Goal: Information Seeking & Learning: Learn about a topic

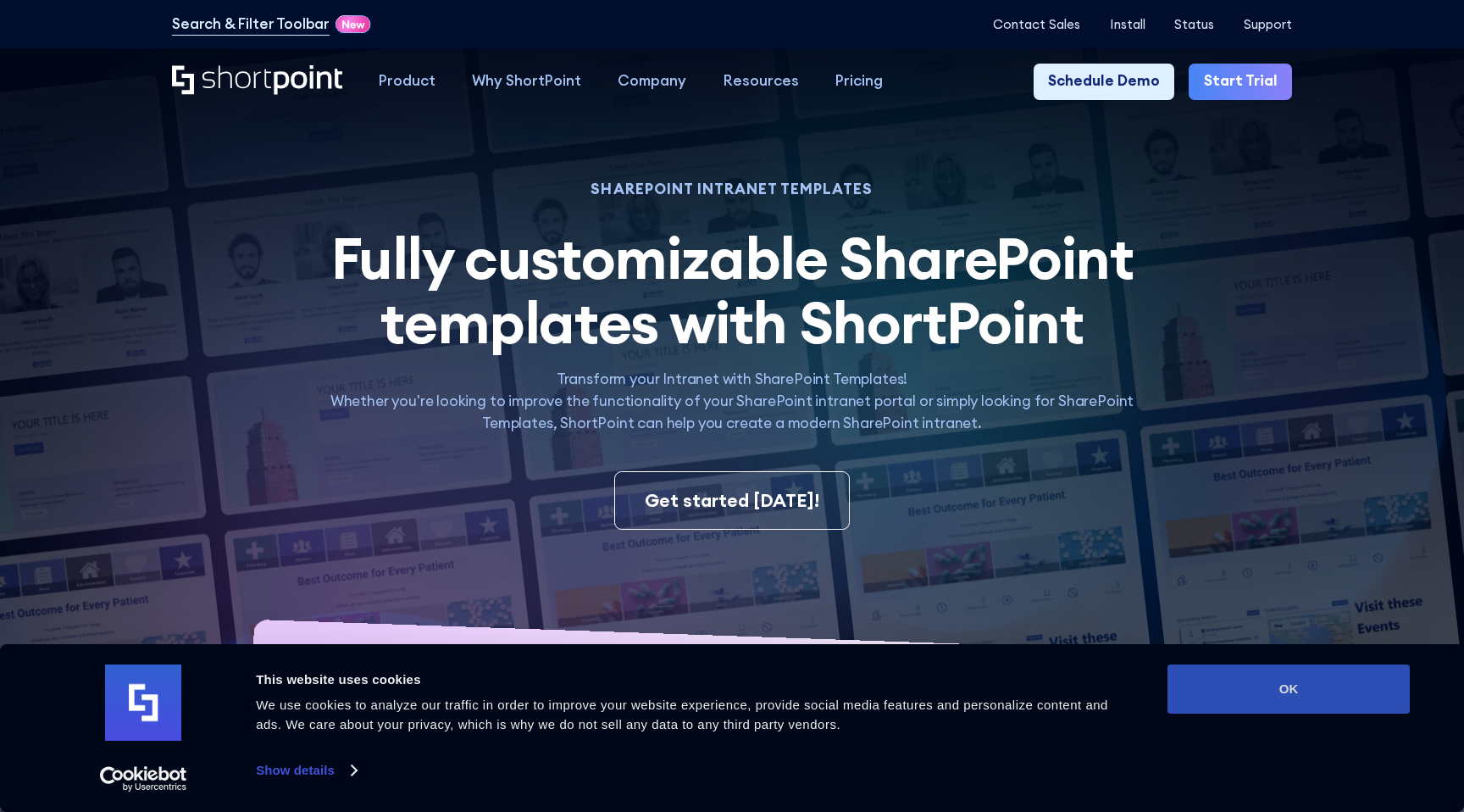
drag, startPoint x: 1291, startPoint y: 691, endPoint x: 1220, endPoint y: 671, distance: 73.8
click at [1291, 691] on button "OK" at bounding box center [1289, 688] width 242 height 49
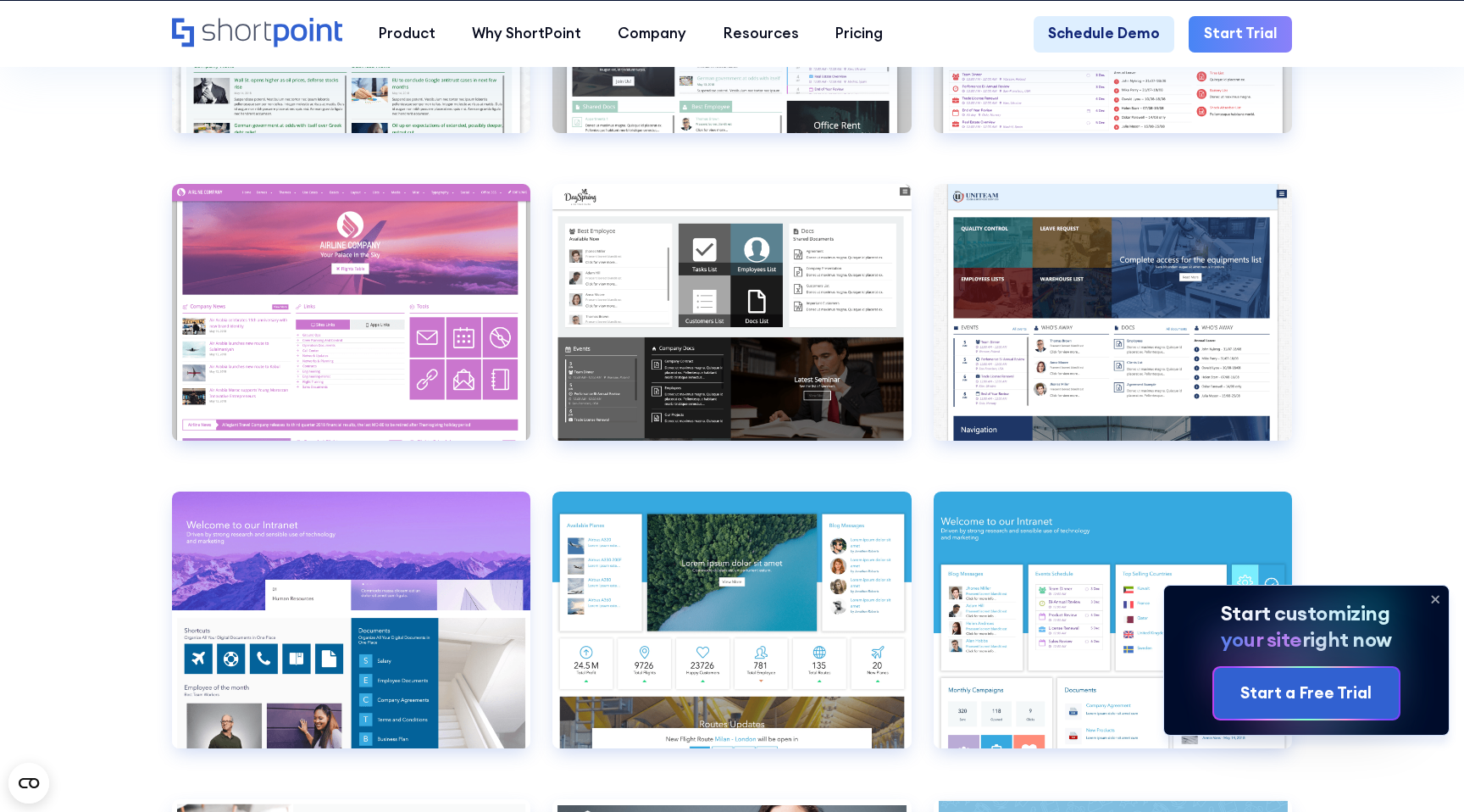
scroll to position [6523, 0]
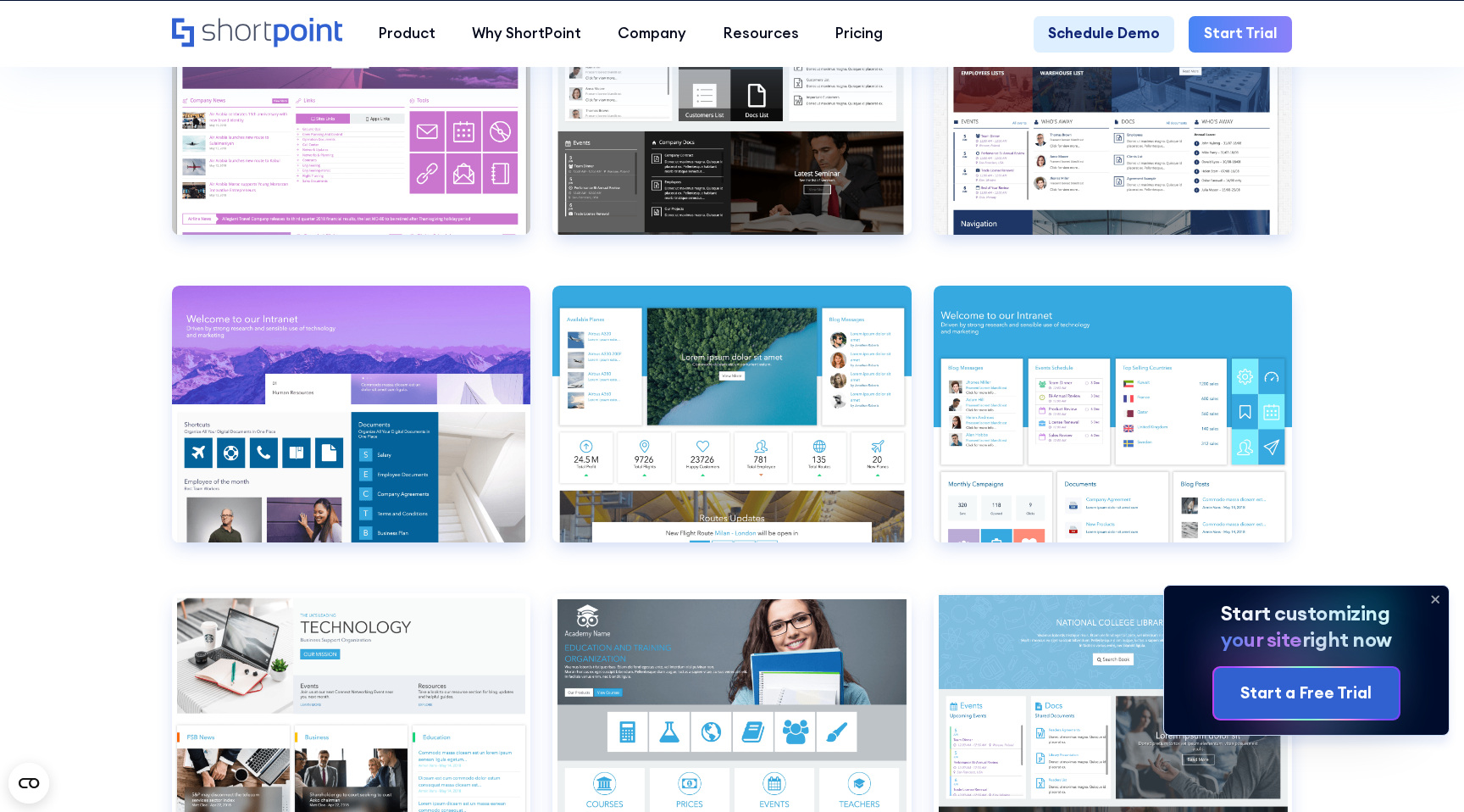
drag, startPoint x: 1438, startPoint y: 600, endPoint x: 1332, endPoint y: 529, distance: 127.6
click at [1438, 600] on icon at bounding box center [1435, 598] width 27 height 27
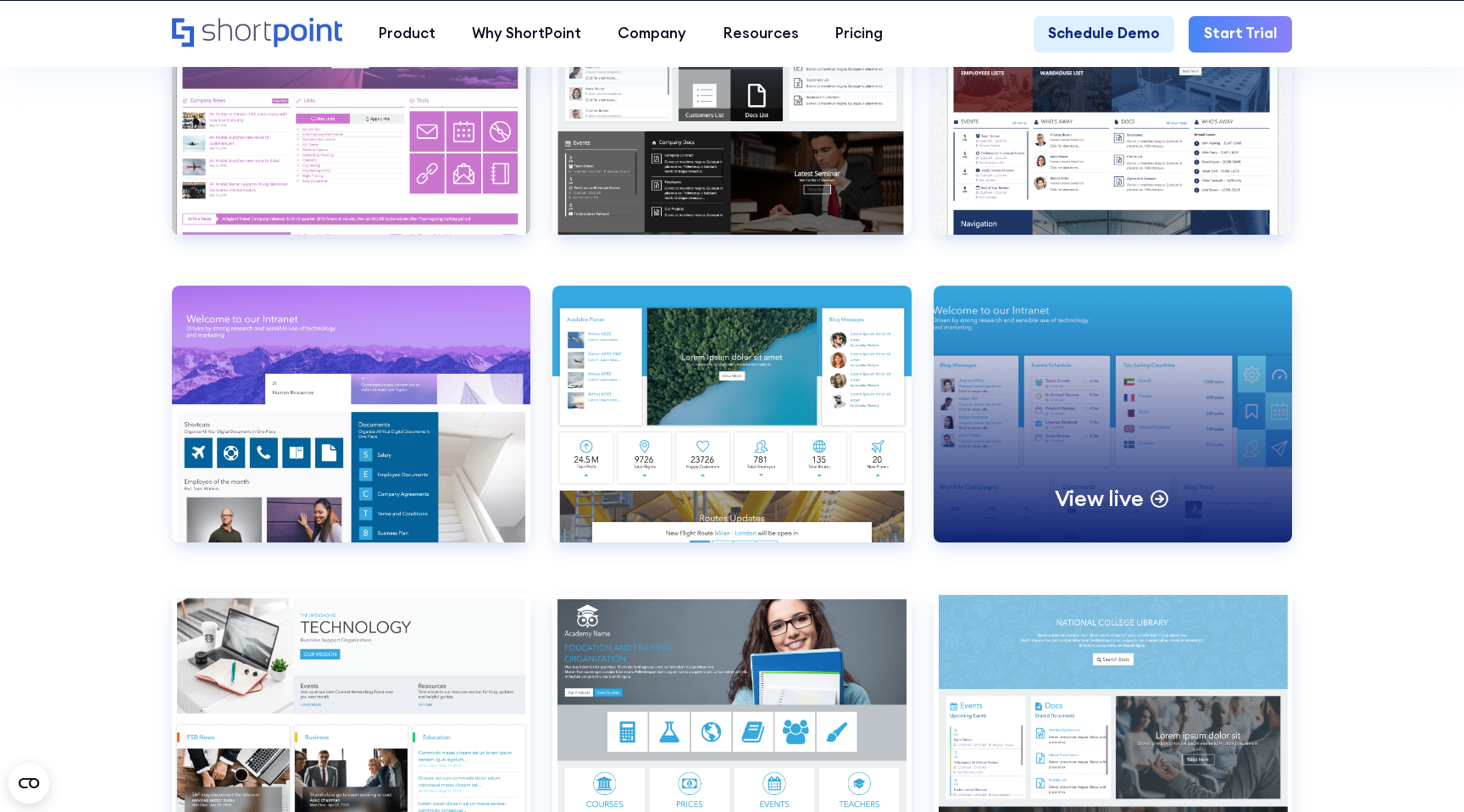
click at [1130, 418] on div "View live" at bounding box center [1113, 413] width 359 height 256
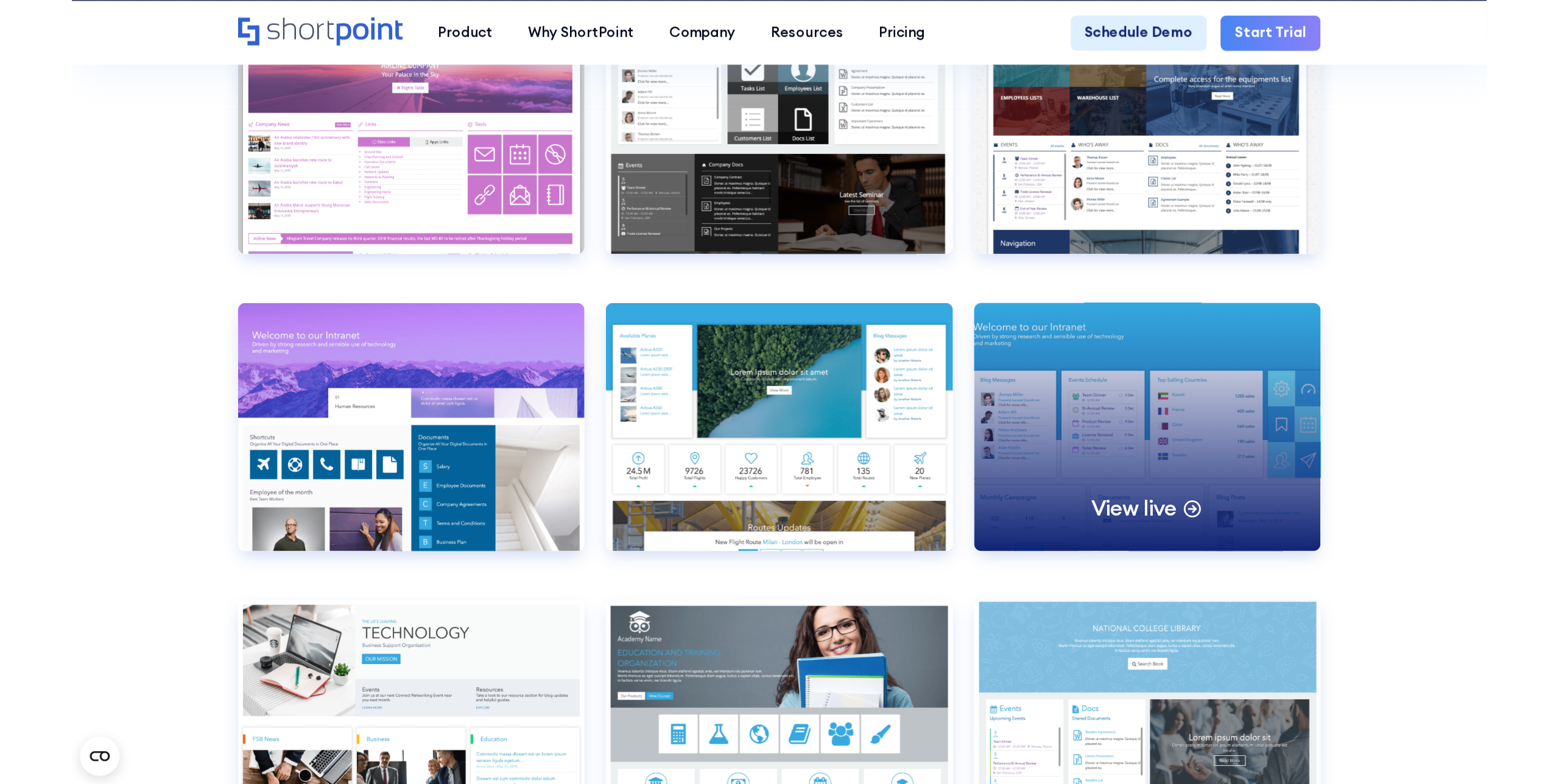
scroll to position [4706, 0]
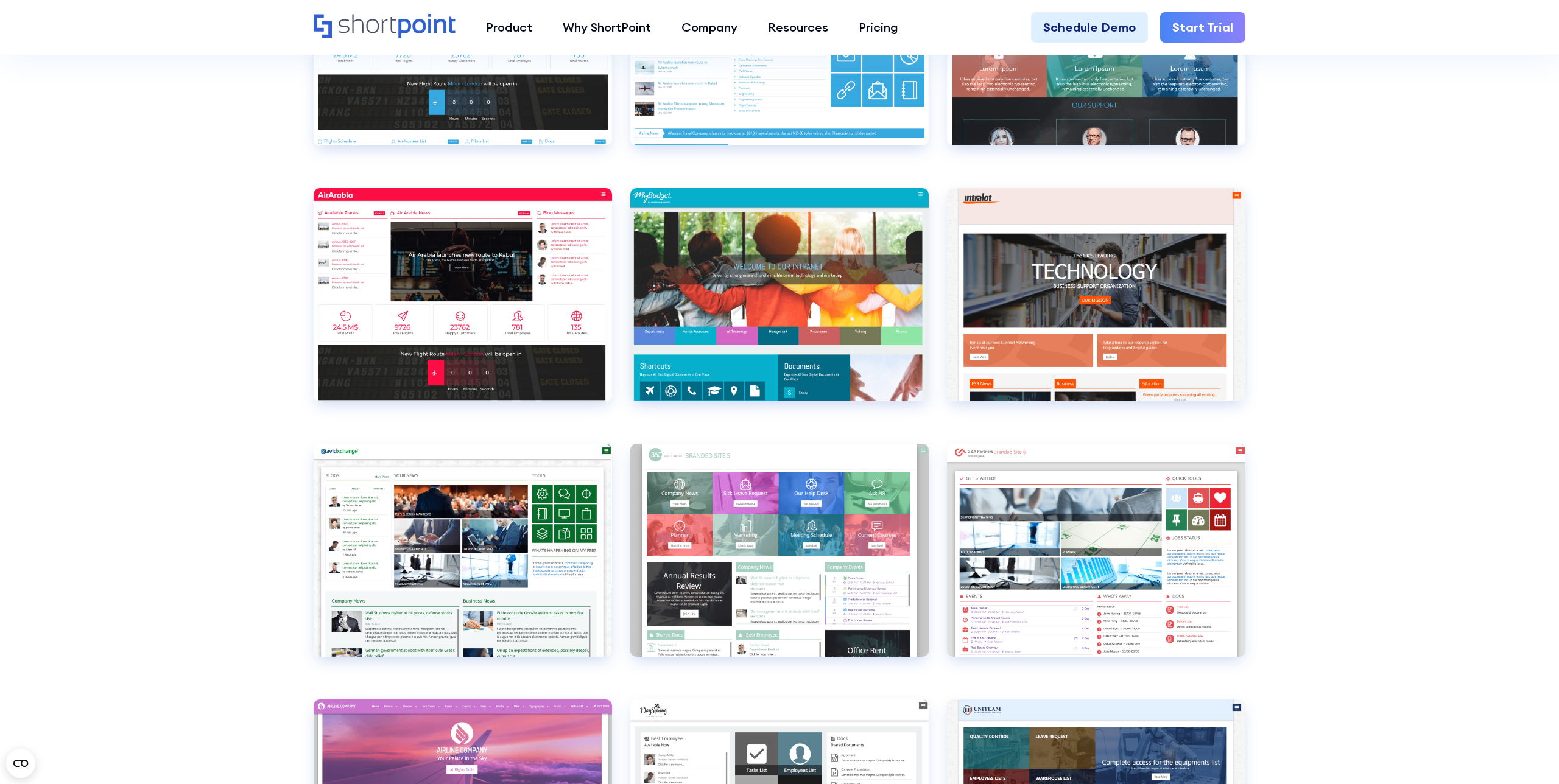
drag, startPoint x: 233, startPoint y: 252, endPoint x: 239, endPoint y: 251, distance: 6.1
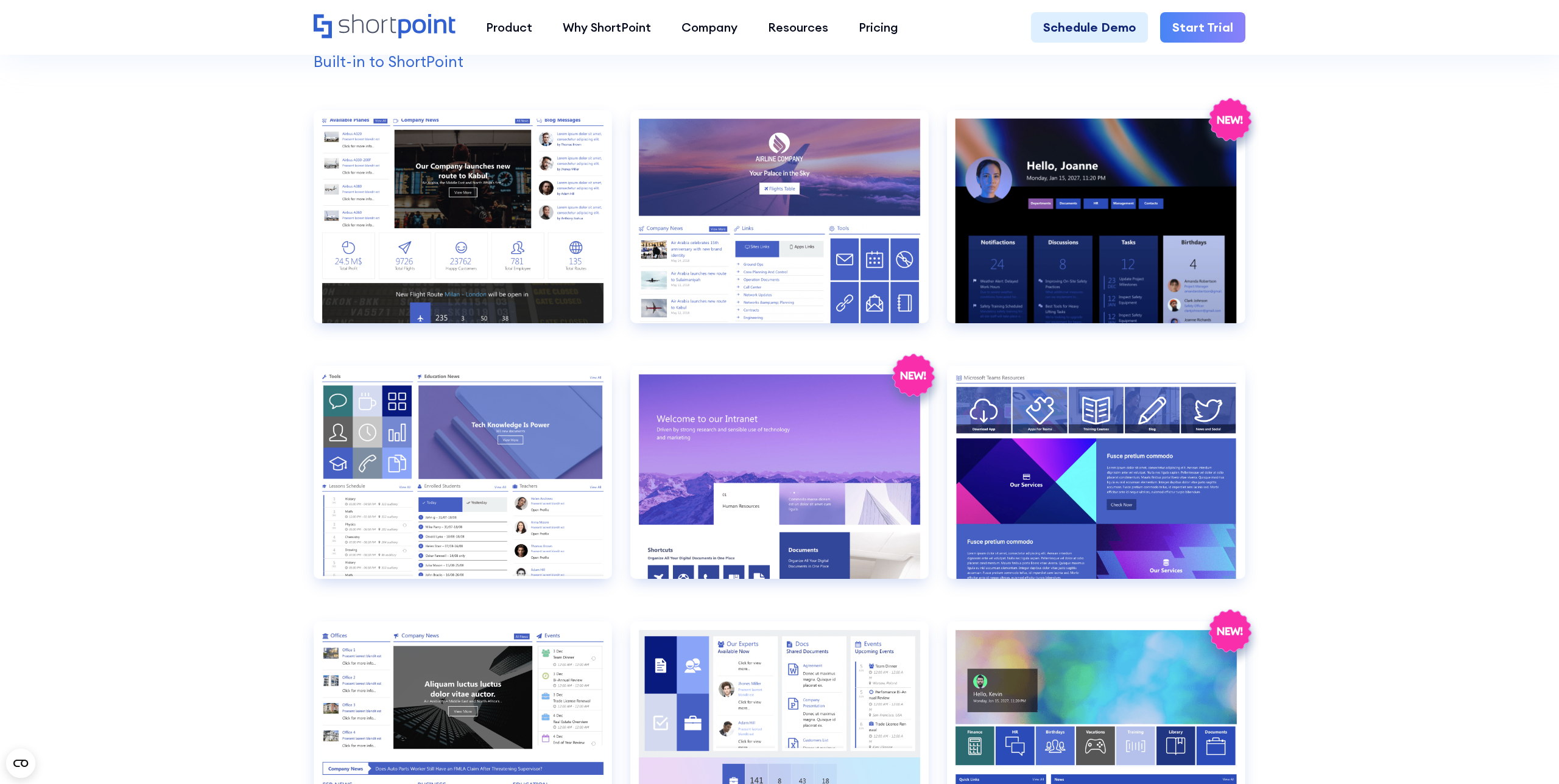
scroll to position [1349, 0]
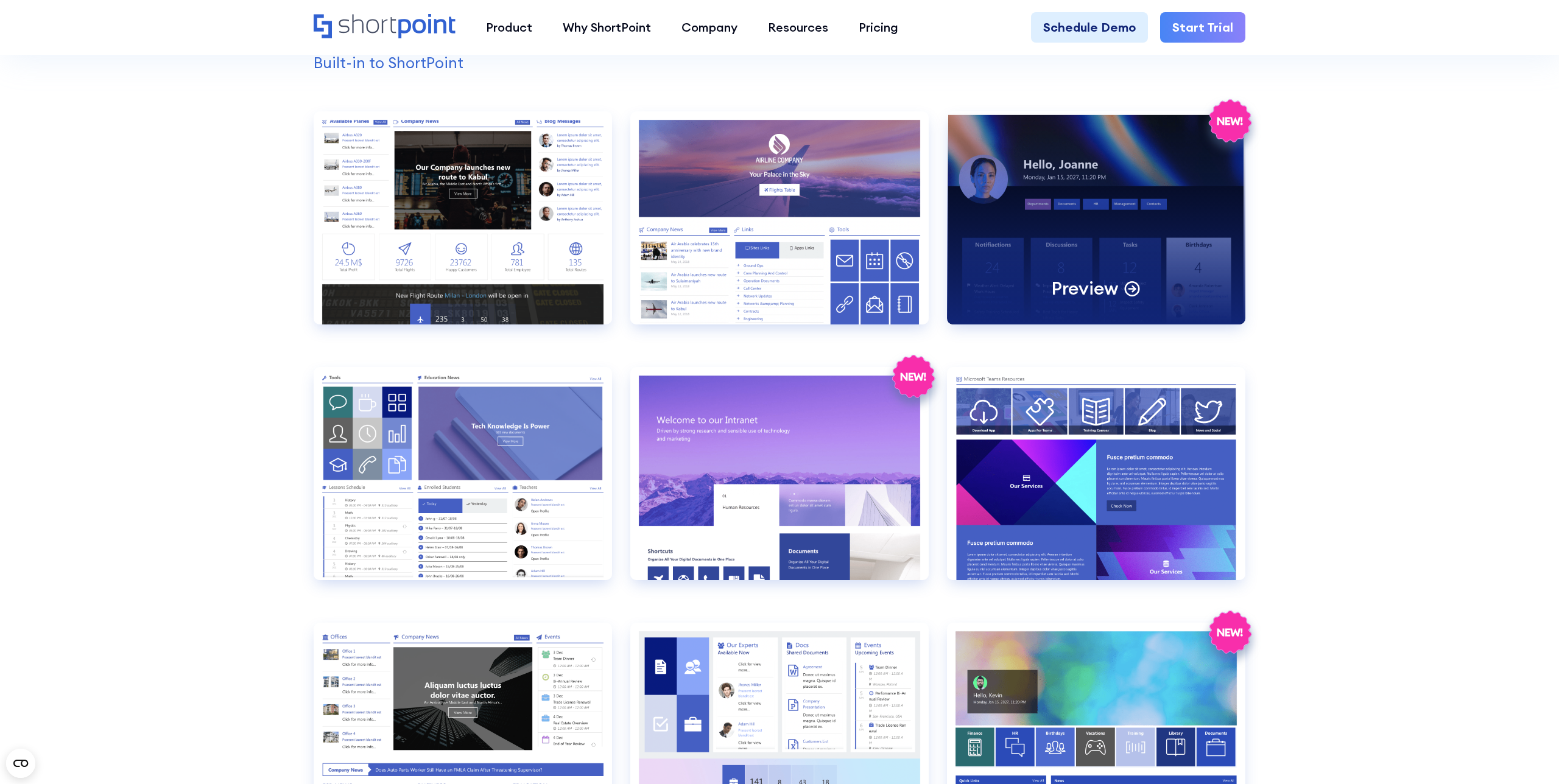
click at [1051, 292] on p "Preview" at bounding box center [1085, 288] width 67 height 24
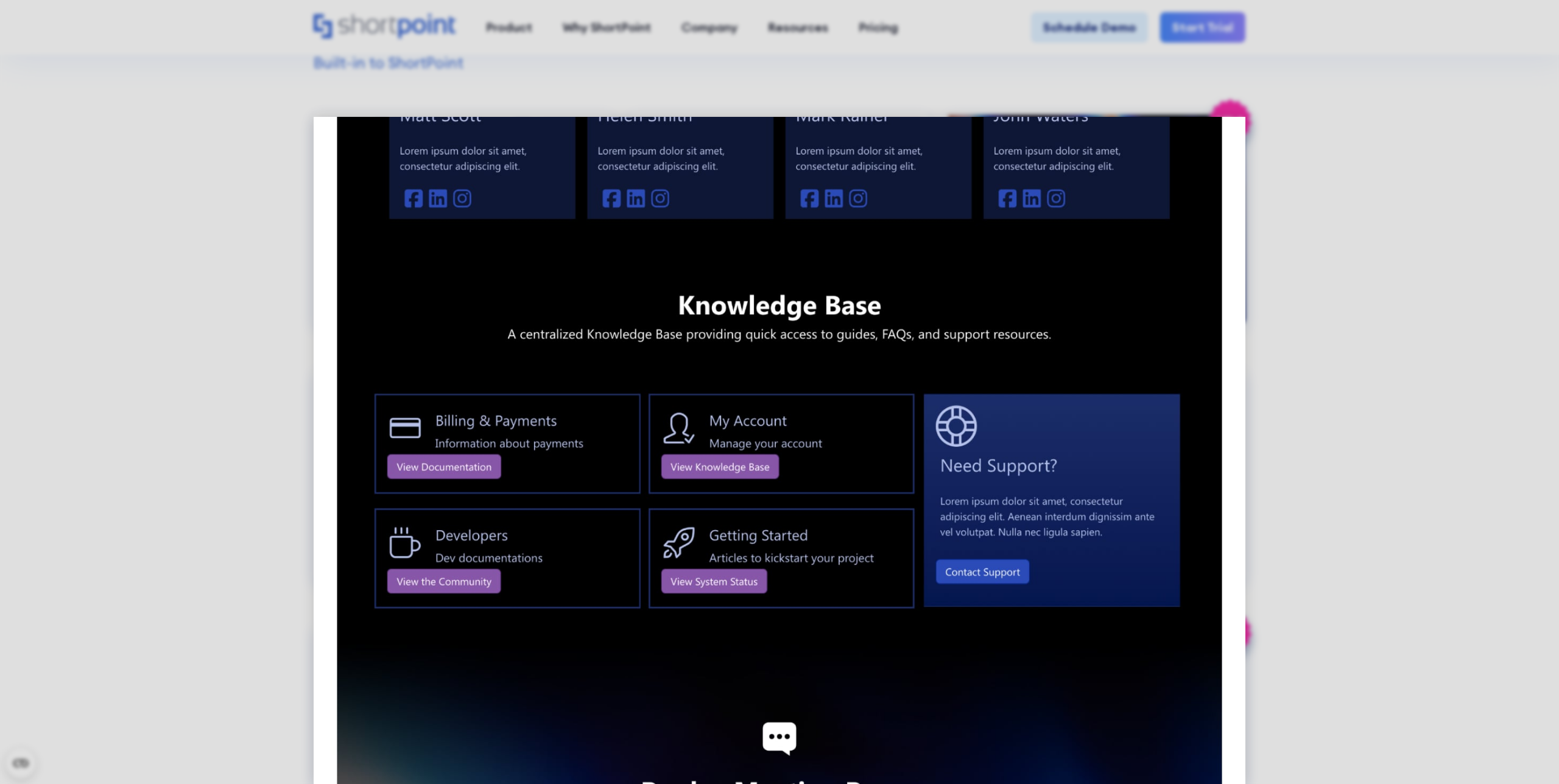
scroll to position [1490, 0]
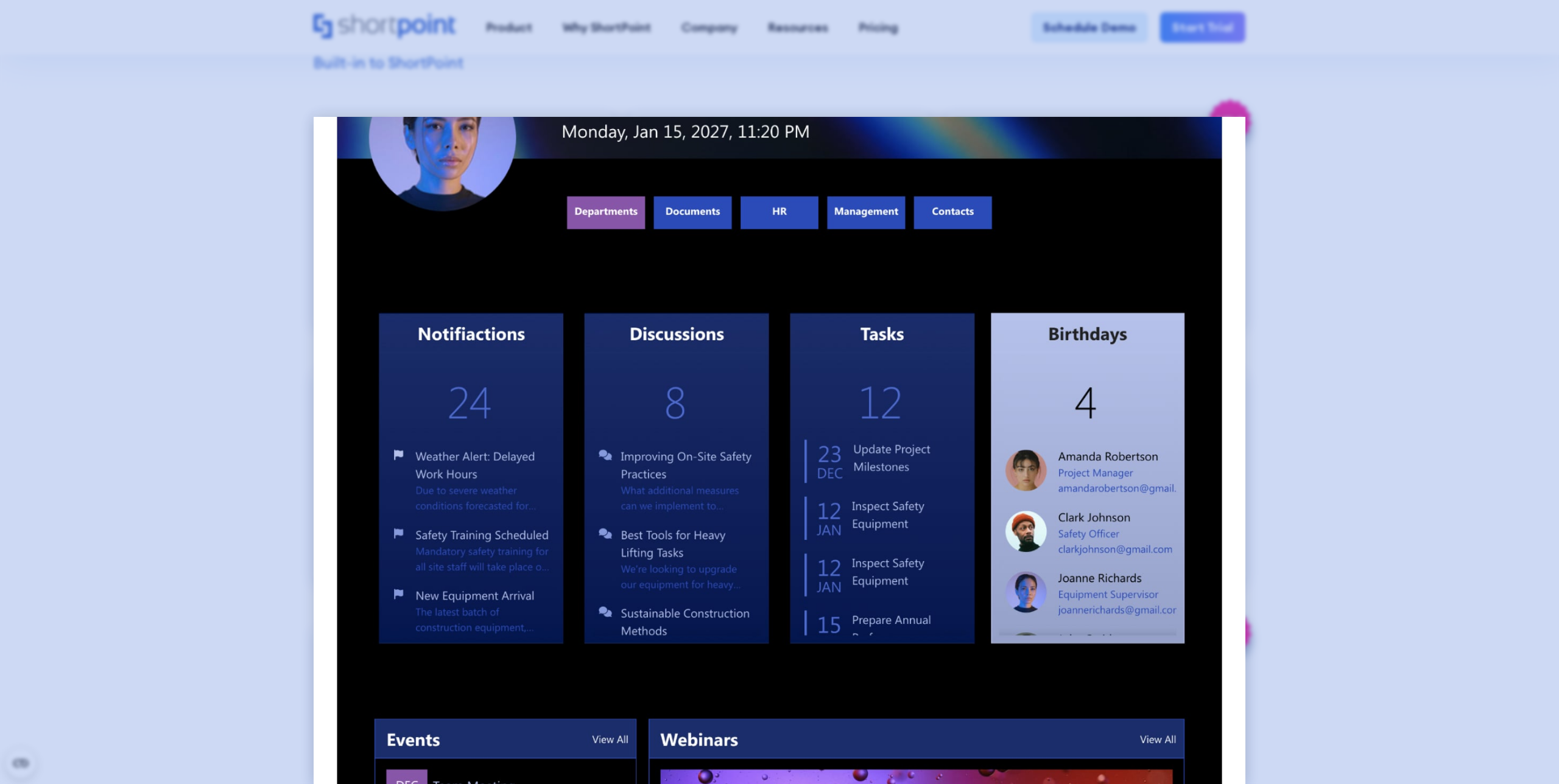
scroll to position [0, 0]
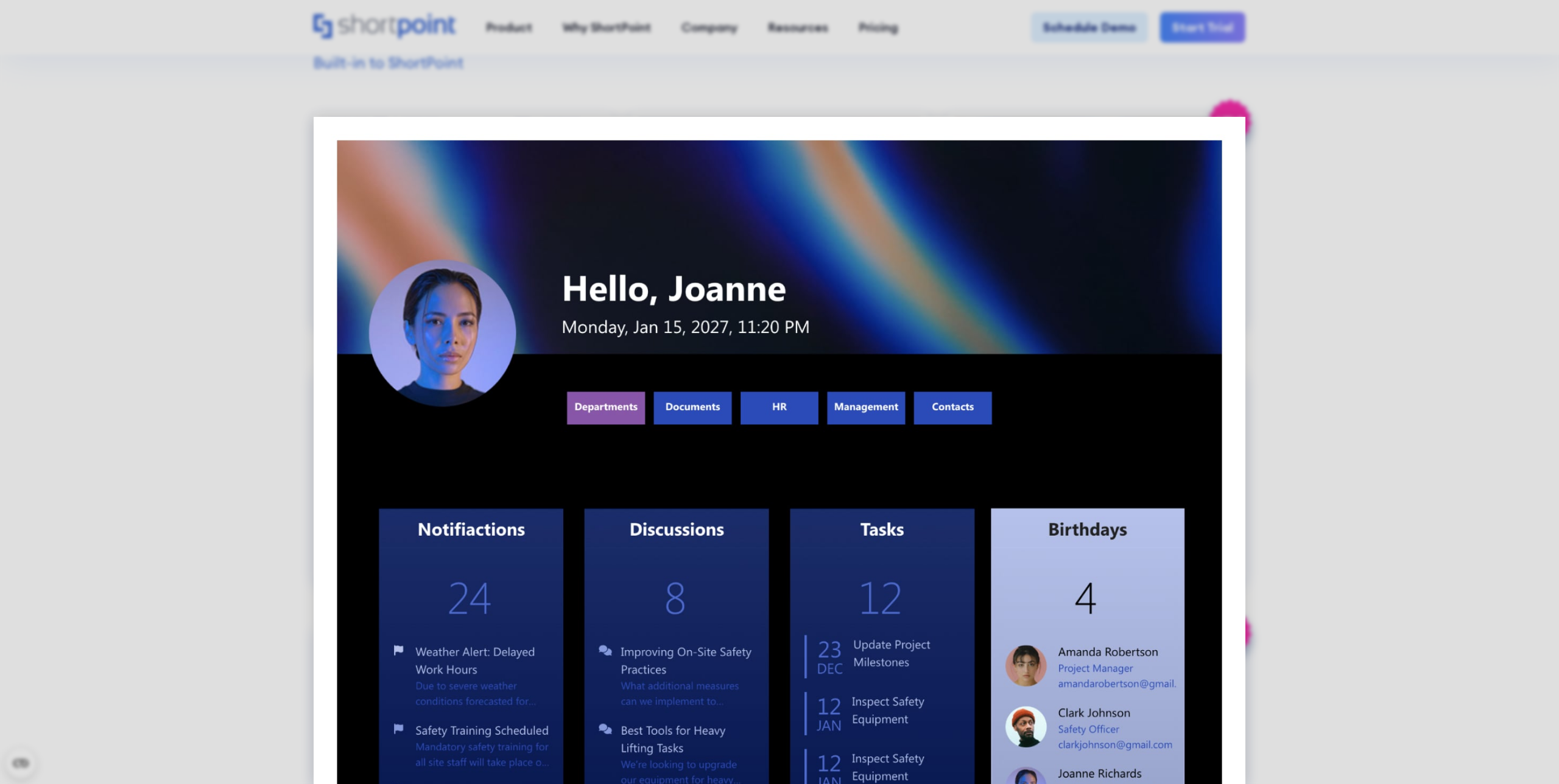
click at [1051, 365] on div at bounding box center [780, 392] width 1559 height 784
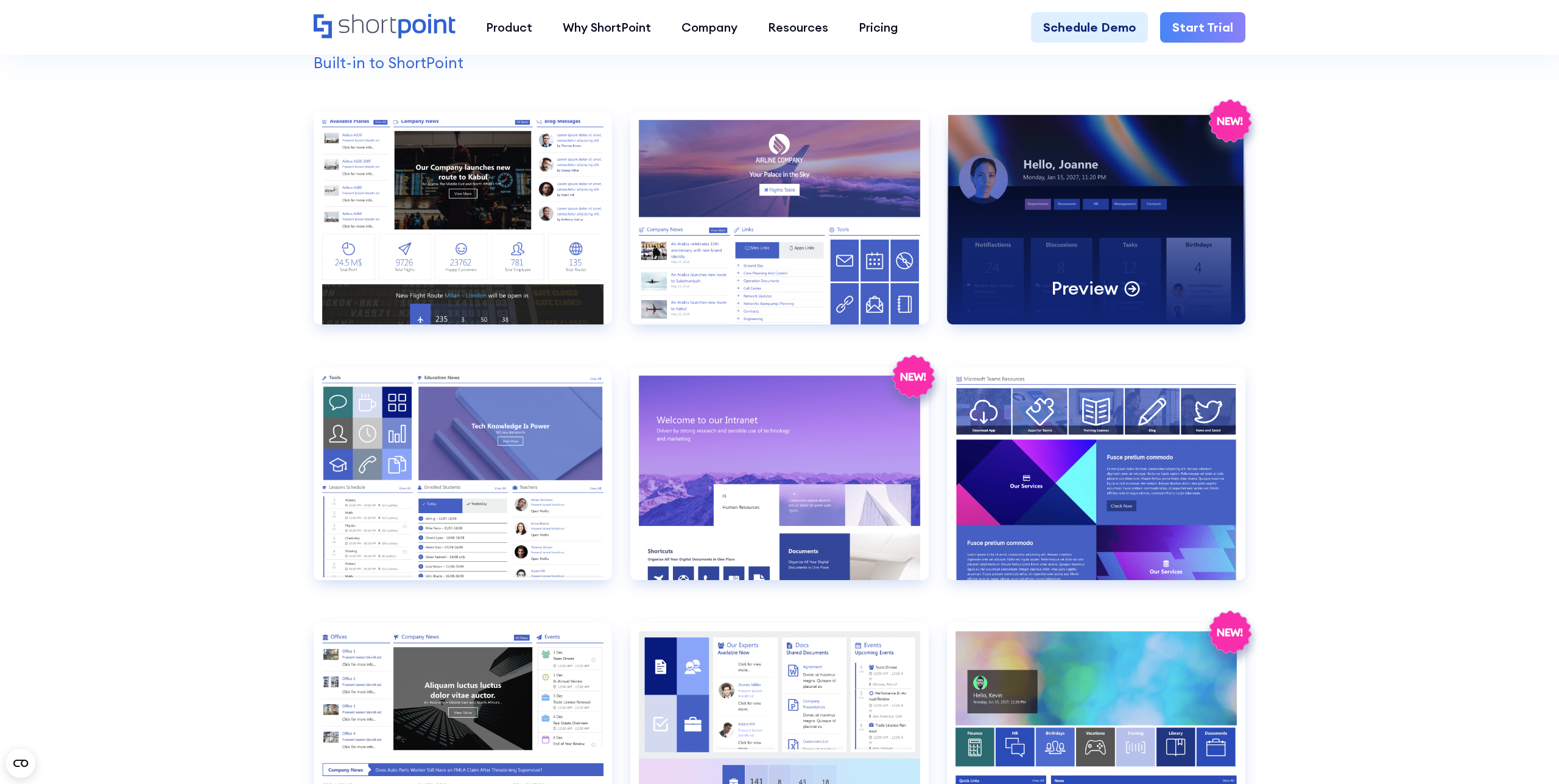
click at [1051, 215] on div "Preview" at bounding box center [1096, 218] width 298 height 213
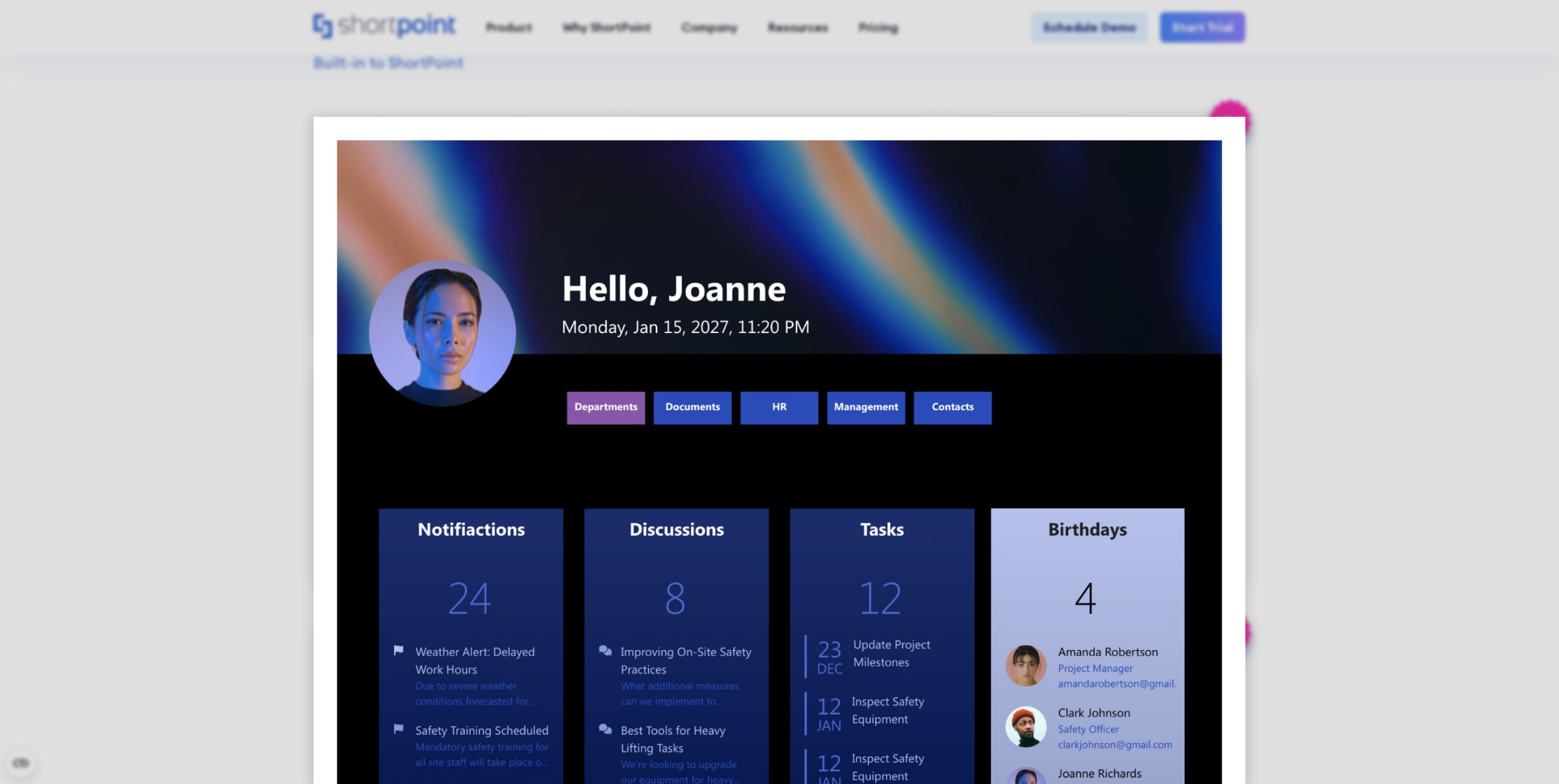
click at [1051, 220] on div at bounding box center [780, 392] width 1559 height 784
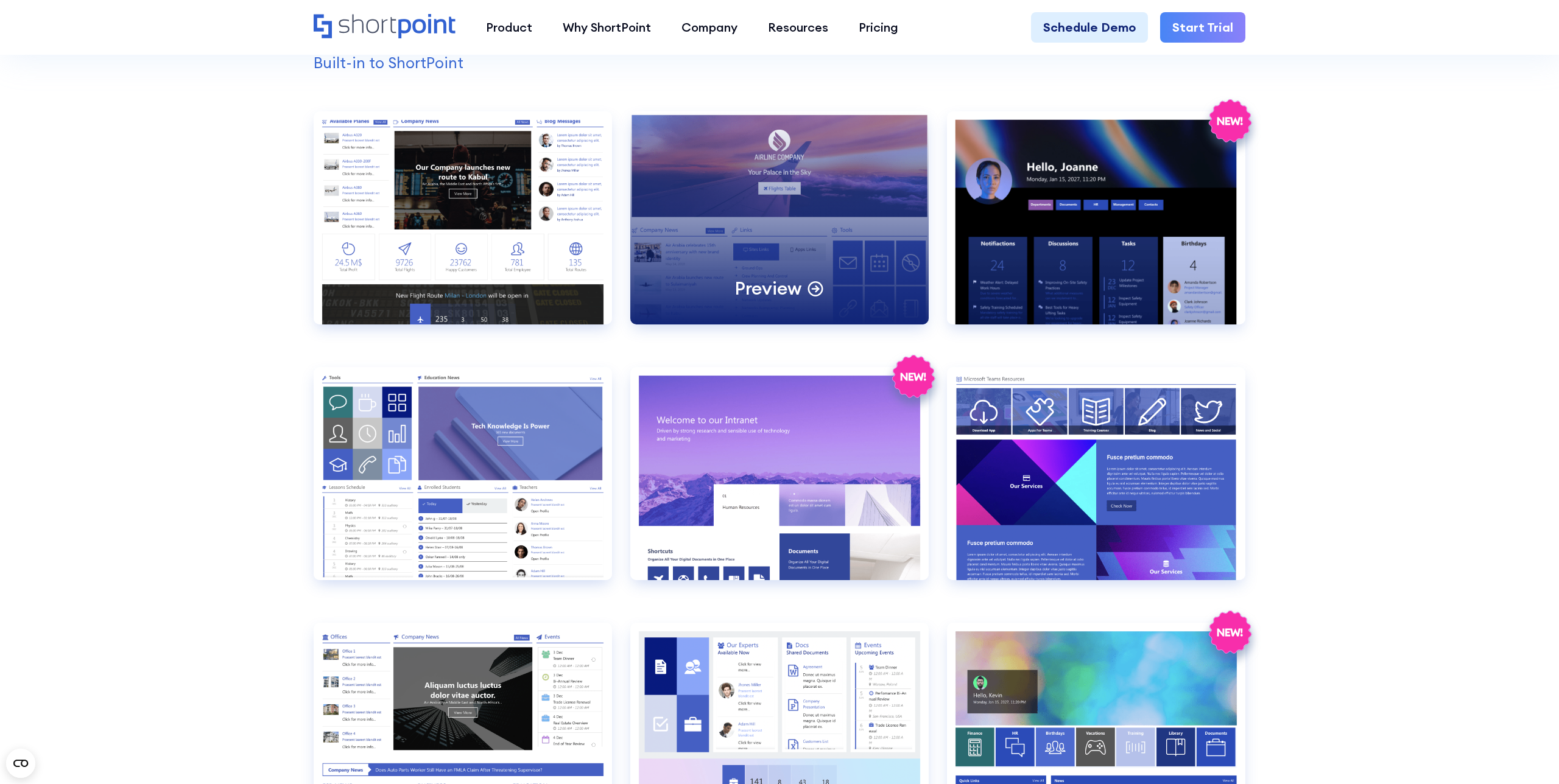
click at [822, 227] on div "Preview" at bounding box center [779, 218] width 298 height 213
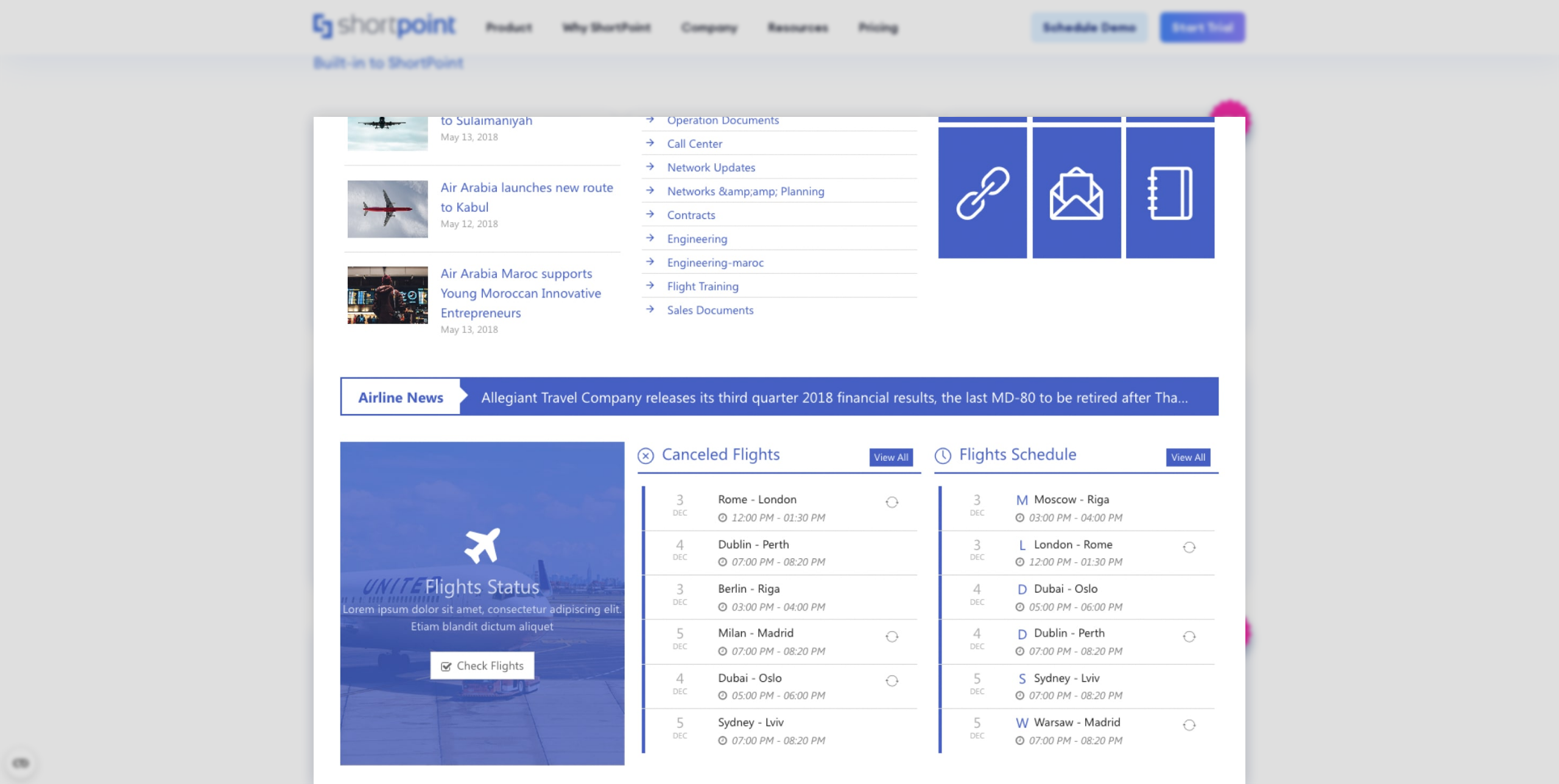
click at [936, 327] on img at bounding box center [780, 193] width 932 height 1205
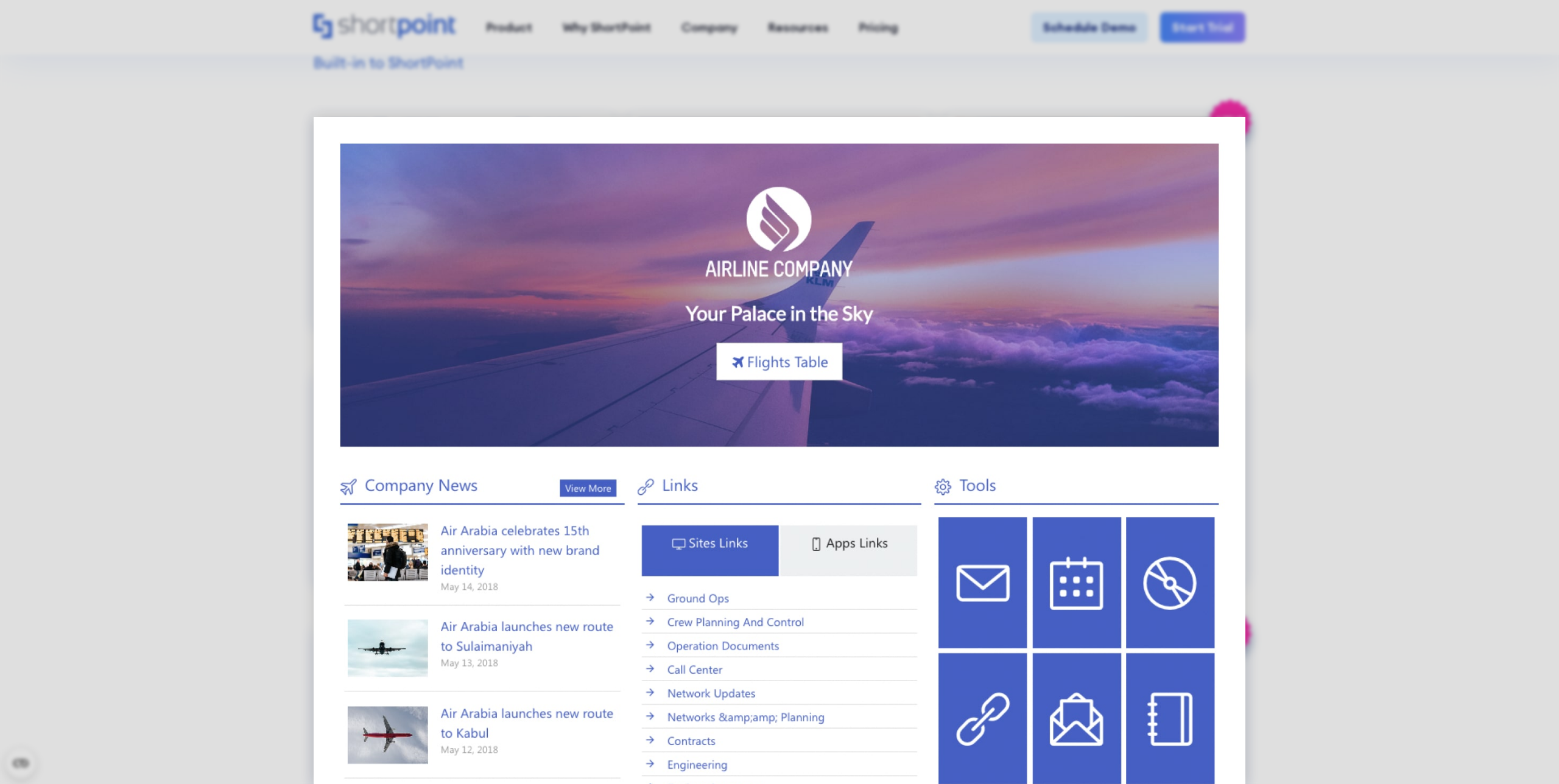
drag, startPoint x: 1322, startPoint y: 330, endPoint x: 1313, endPoint y: 329, distance: 9.1
click at [1051, 330] on div at bounding box center [780, 392] width 1559 height 784
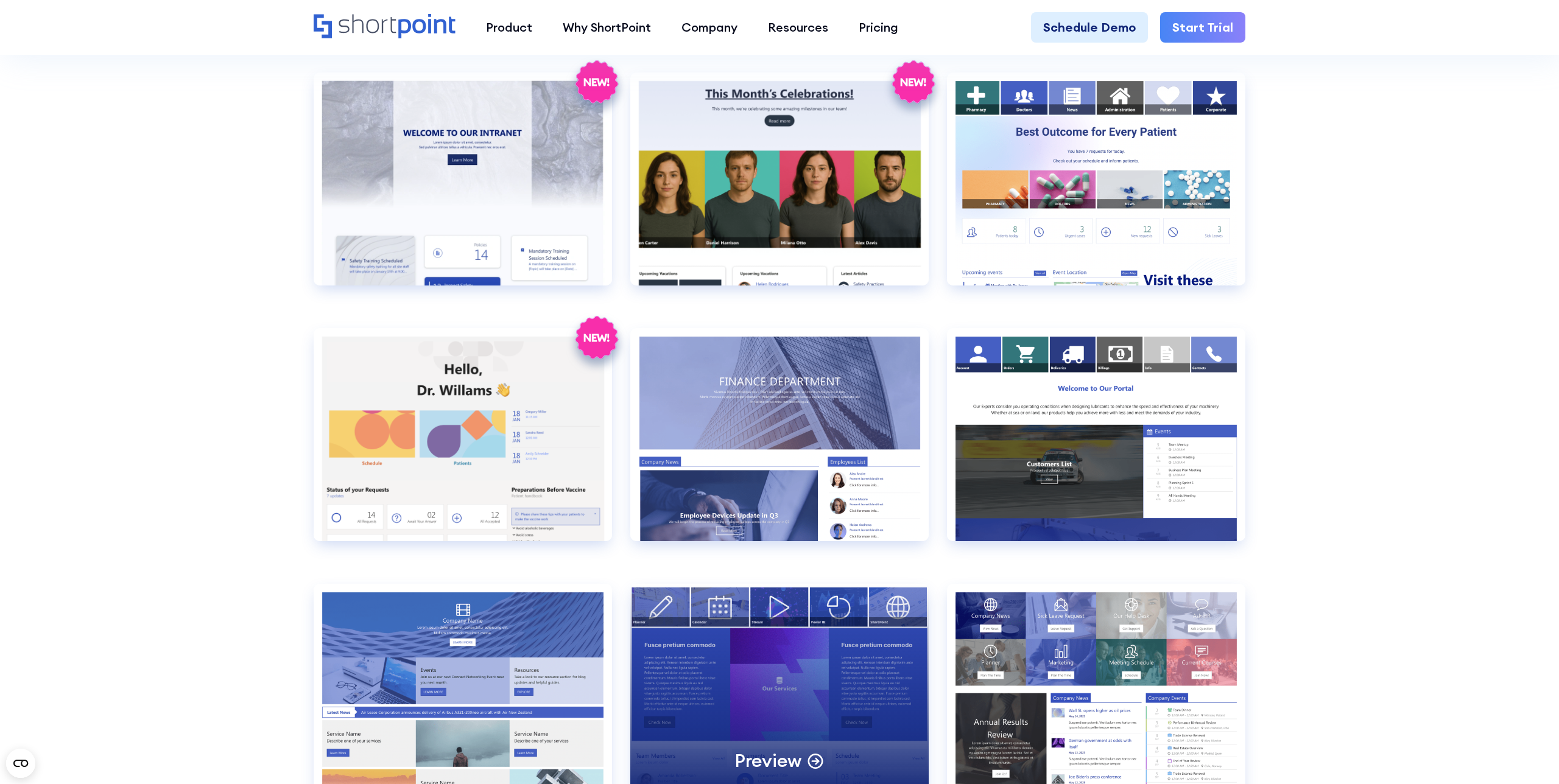
scroll to position [2651, 0]
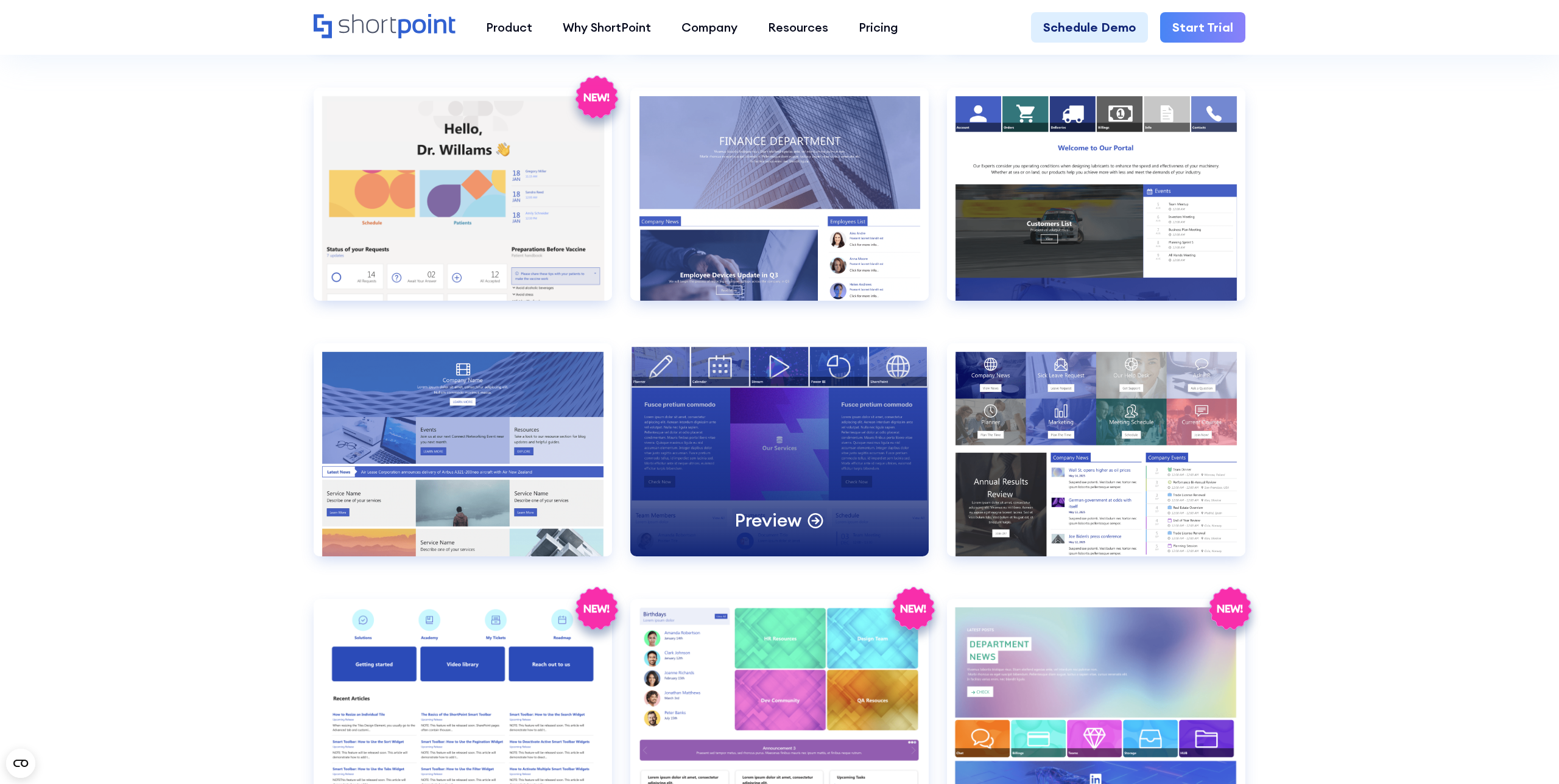
click at [790, 441] on div "Preview" at bounding box center [779, 450] width 298 height 213
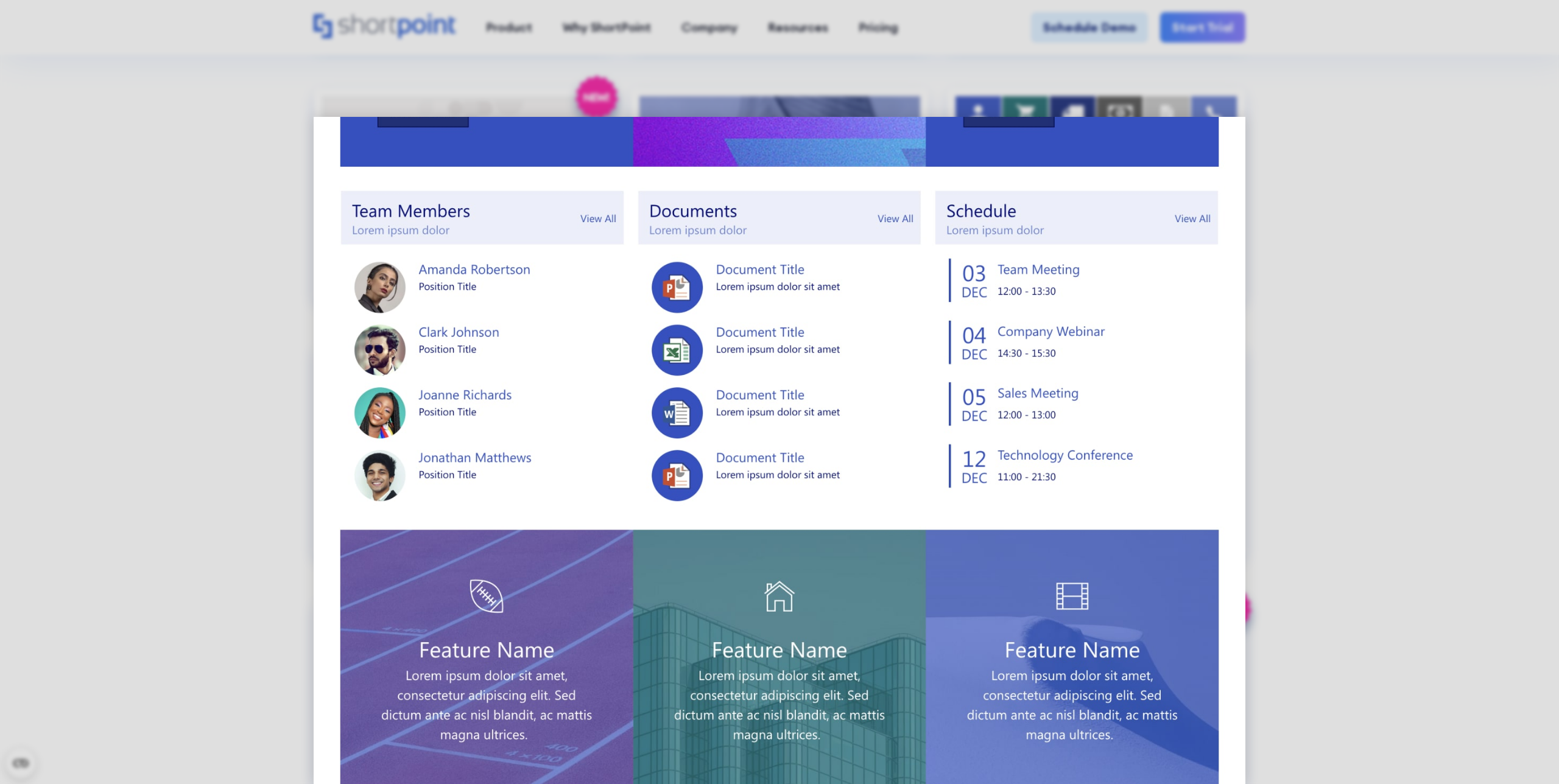
scroll to position [509, 0]
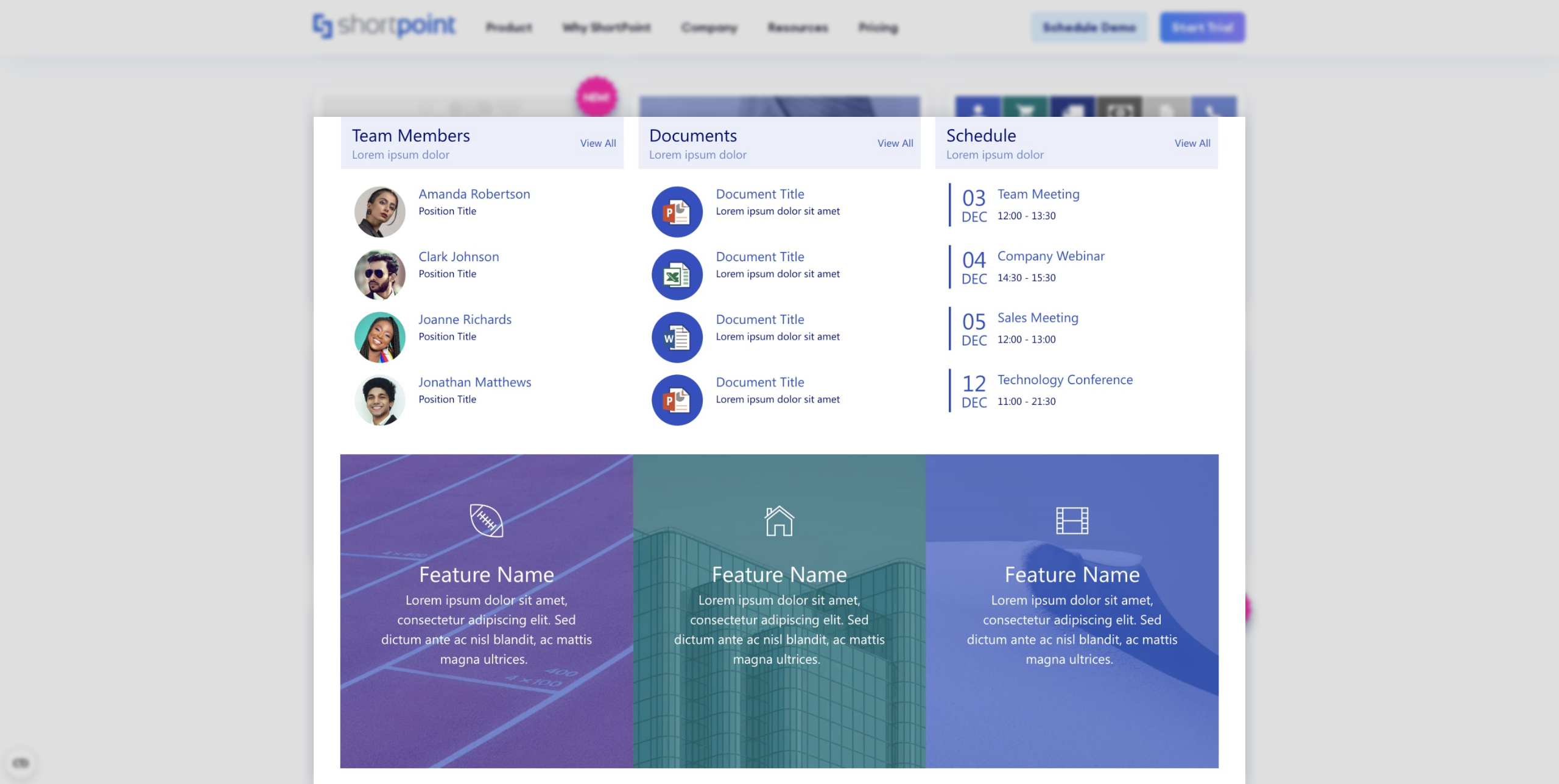
click at [1031, 448] on img at bounding box center [780, 201] width 932 height 1187
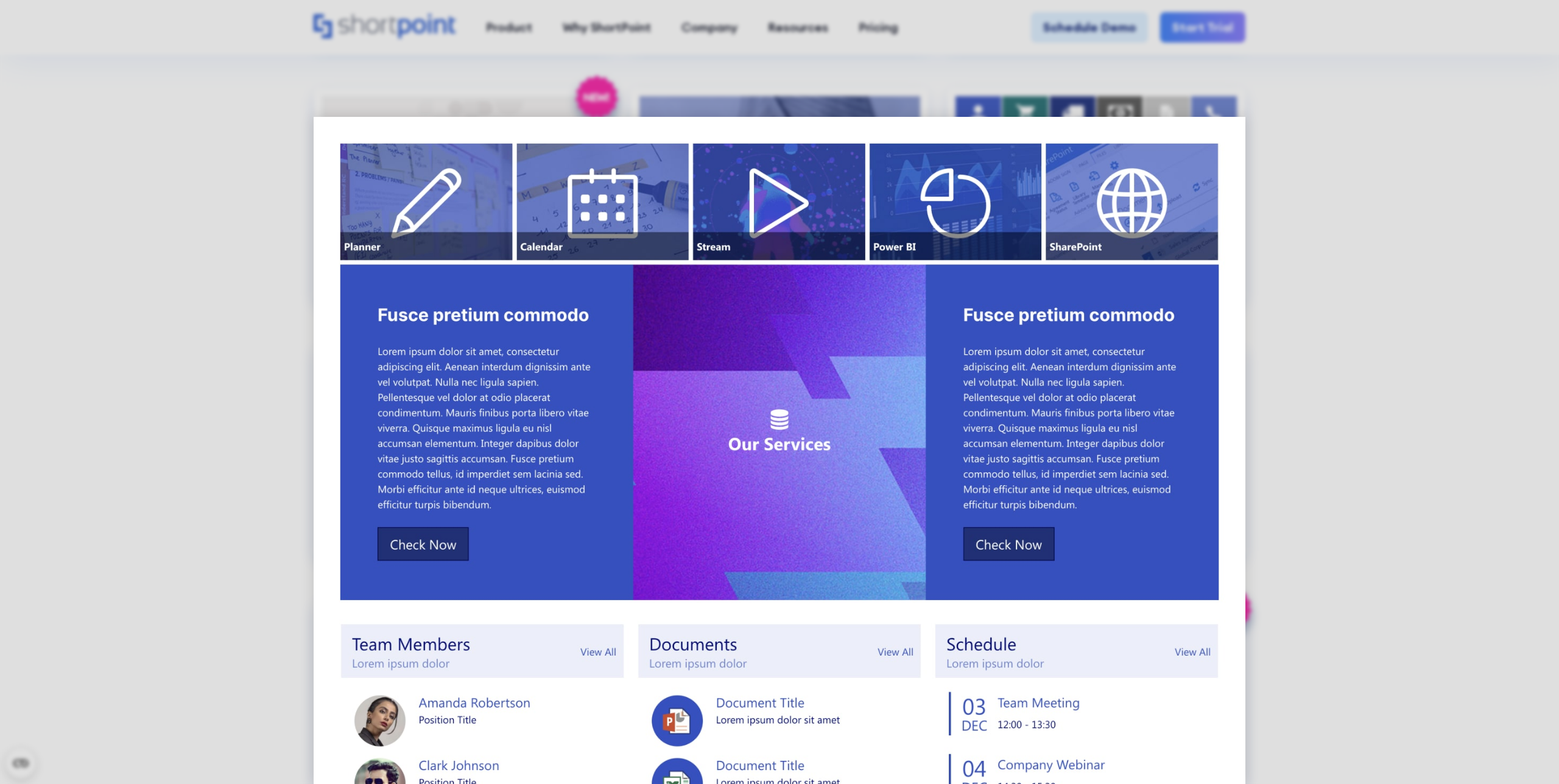
click at [1051, 427] on div at bounding box center [780, 392] width 1559 height 784
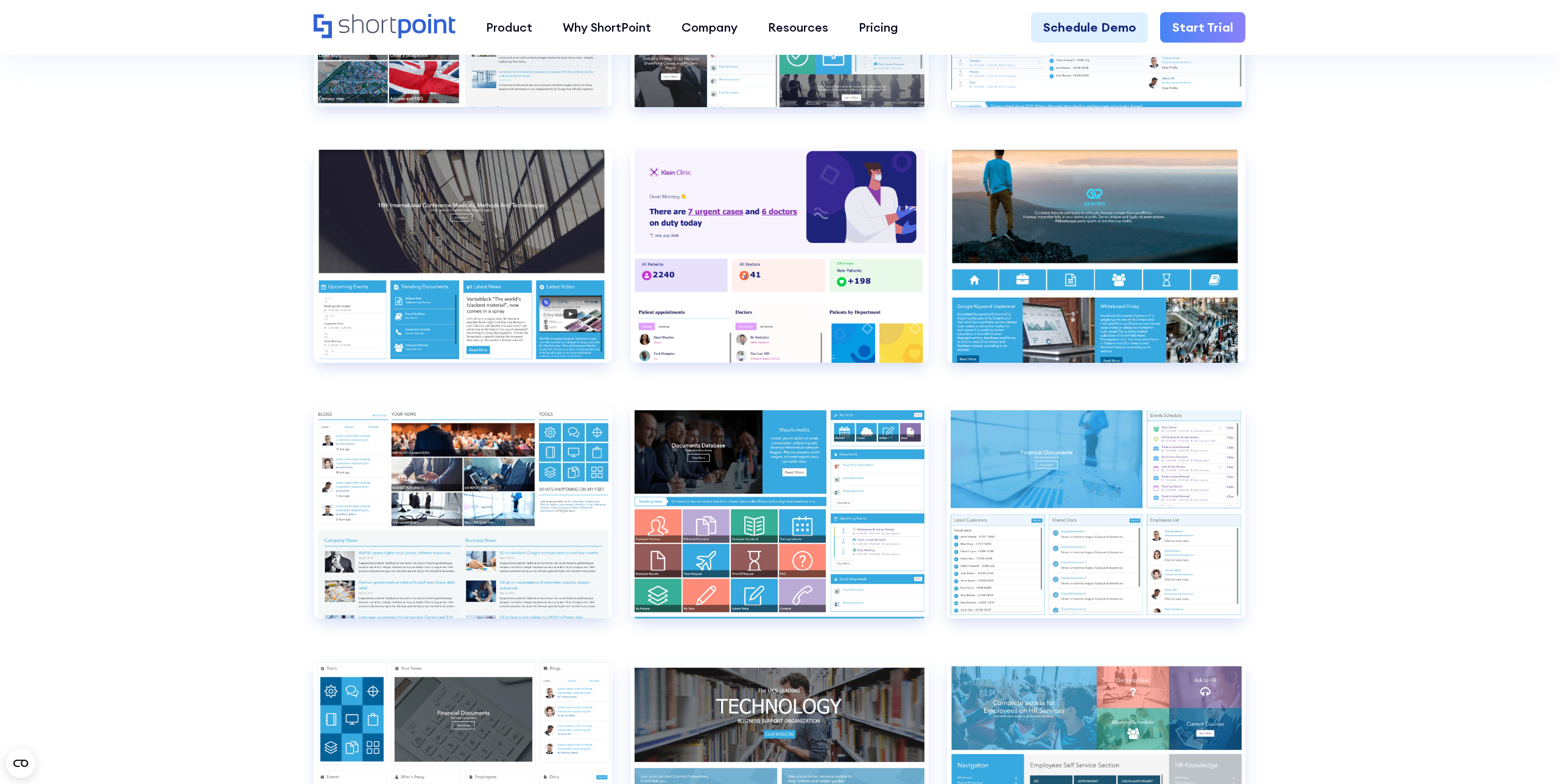
scroll to position [6279, 0]
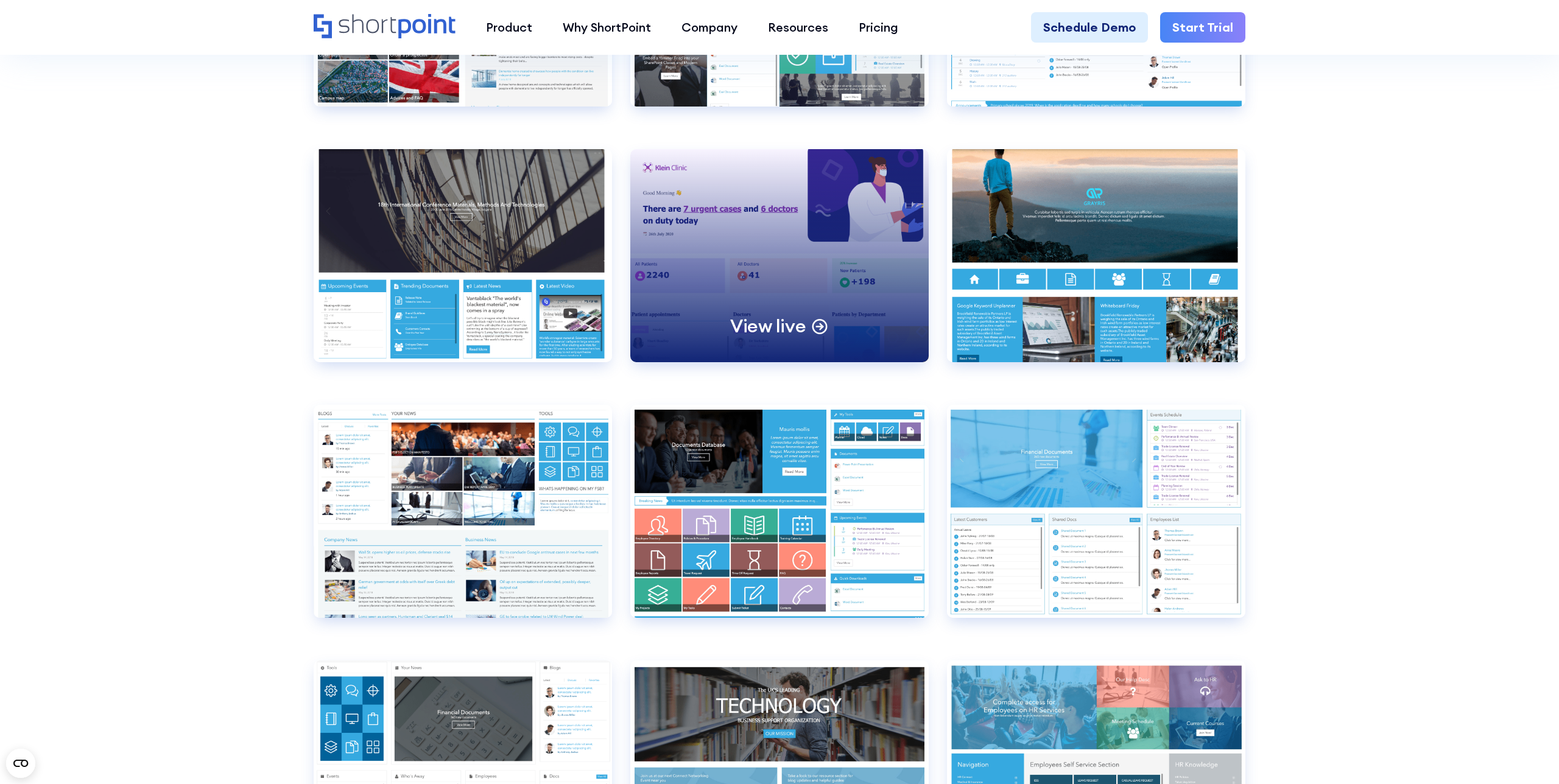
click at [803, 314] on div "View live" at bounding box center [779, 255] width 298 height 213
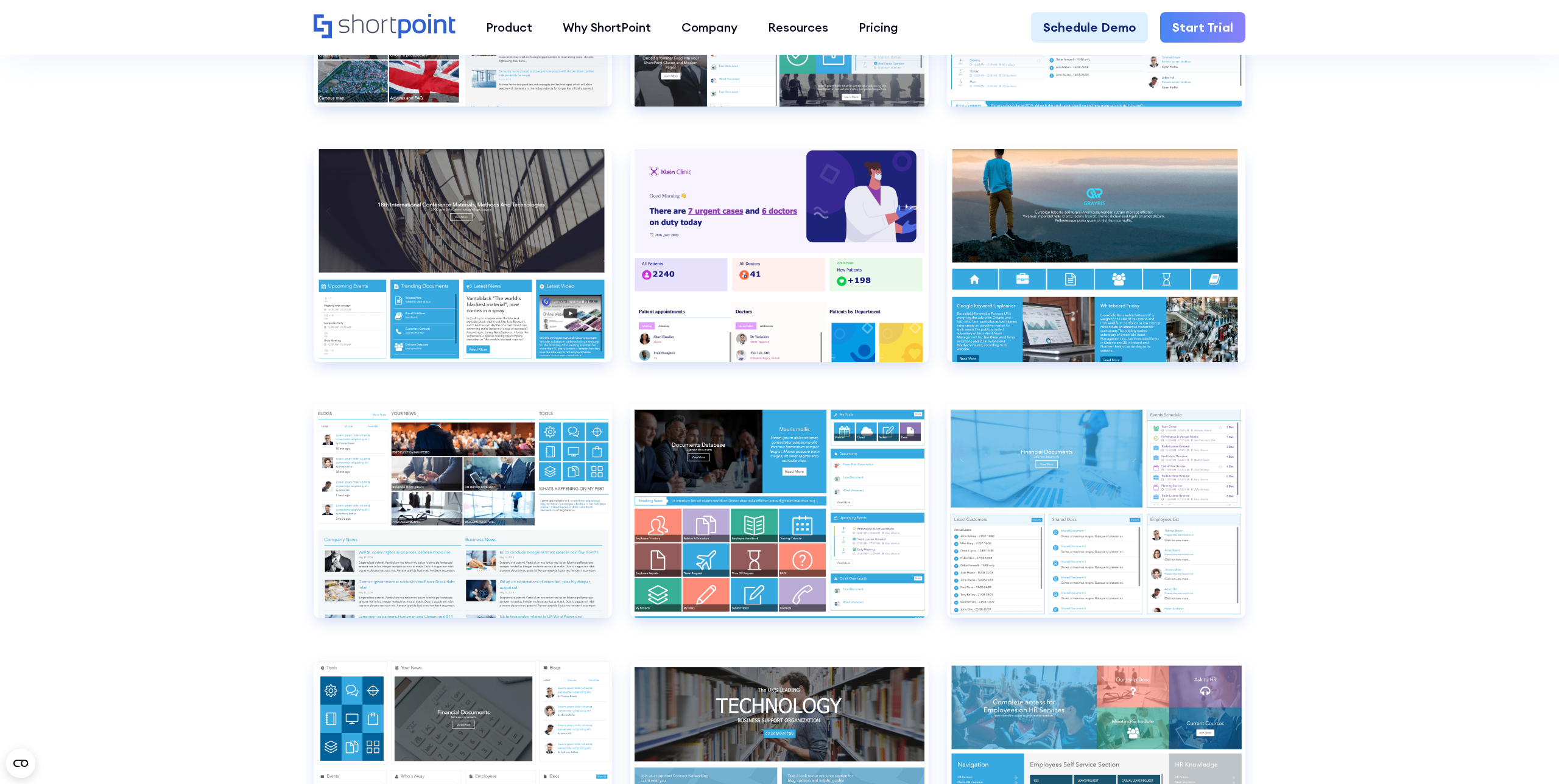
drag, startPoint x: 156, startPoint y: 330, endPoint x: 198, endPoint y: 327, distance: 42.1
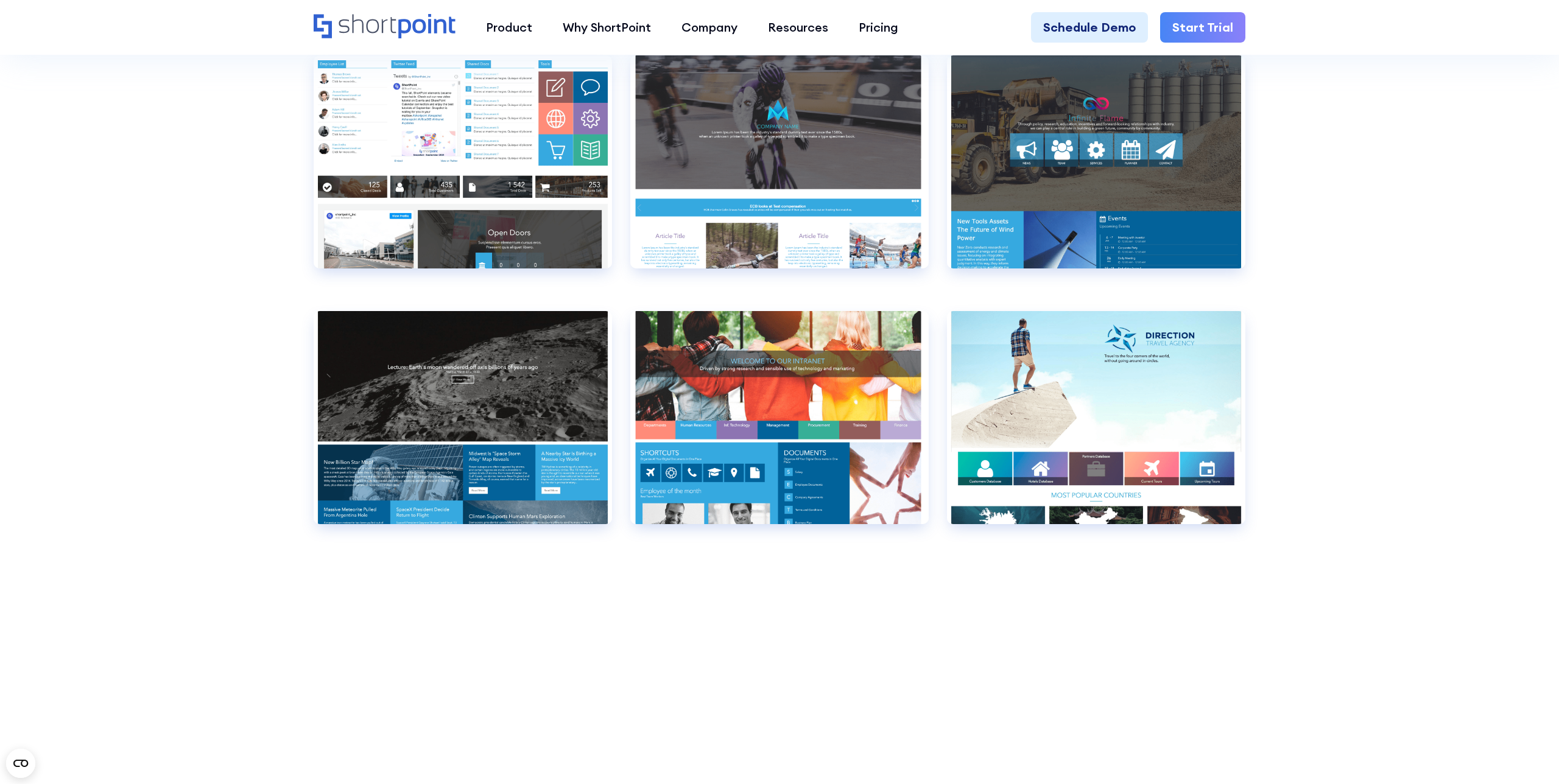
scroll to position [9700, 0]
